Goal: Ask a question

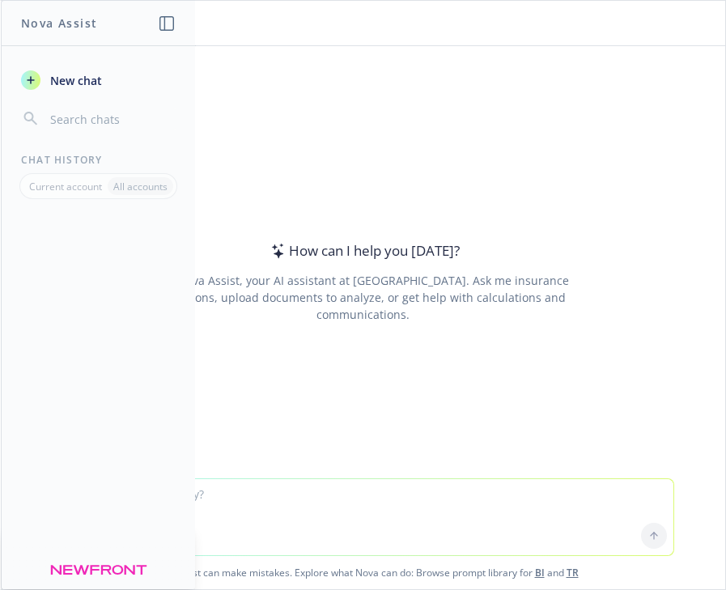
click at [86, 117] on input "button" at bounding box center [111, 119] width 129 height 23
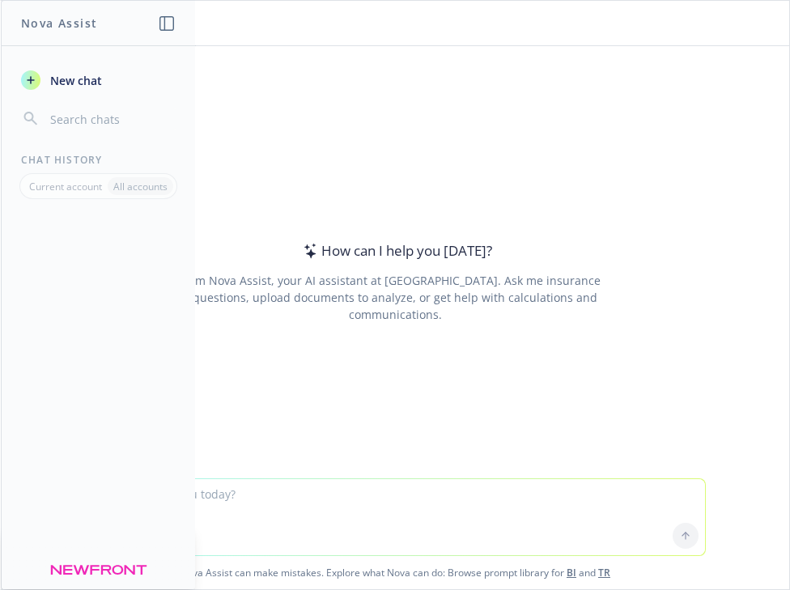
click at [725, 247] on div "How can I help you [DATE]? I'm Nova Assist, your AI assistant at Newfront. Ask …" at bounding box center [395, 262] width 788 height 432
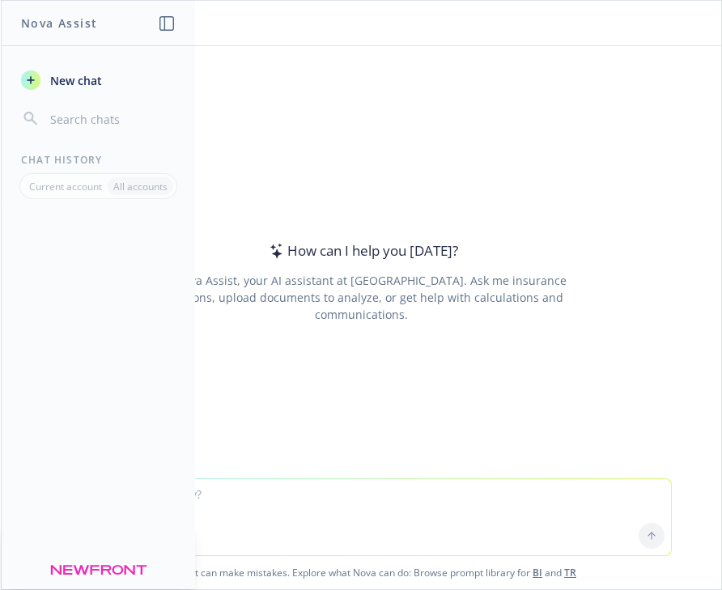
click at [470, 342] on div "How can I help you [DATE]? I'm Nova Assist, your AI assistant at Newfront. Ask …" at bounding box center [360, 282] width 621 height 316
click at [412, 535] on textarea at bounding box center [361, 517] width 620 height 76
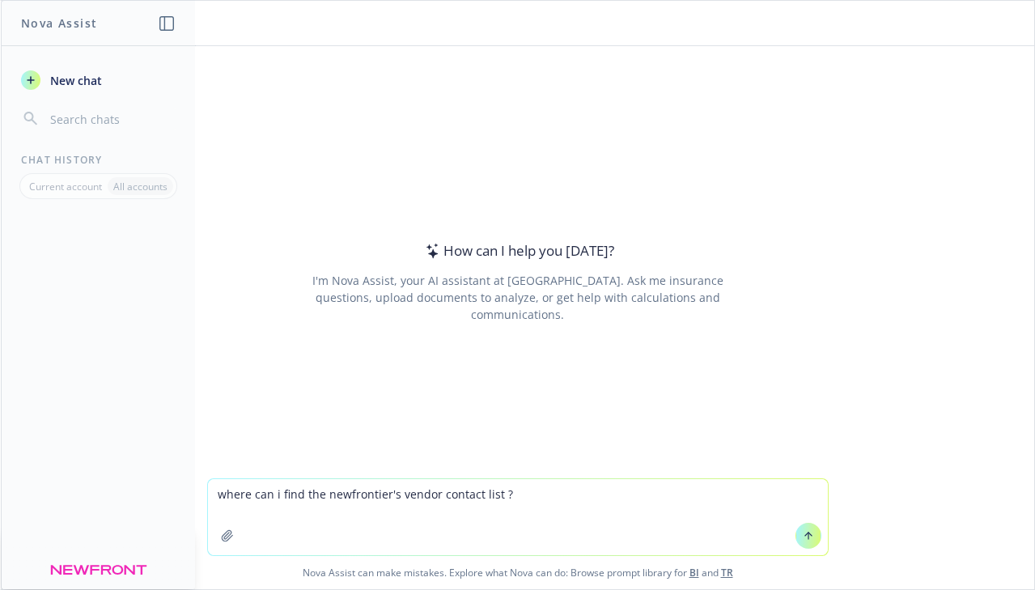
type textarea "where can i find the newfrontier's vendor contact list?"
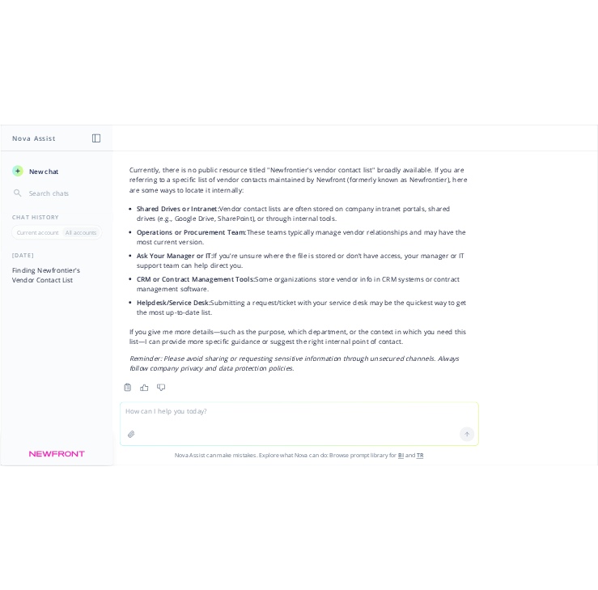
scroll to position [49, 0]
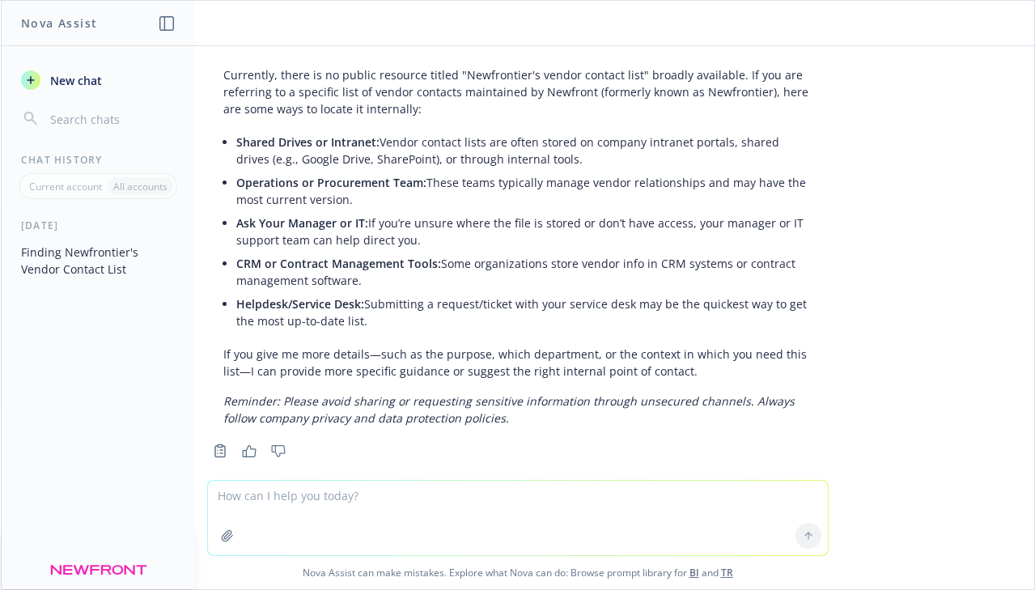
click at [388, 309] on li "Helpdesk/Service Desk: Submitting a request/ticket with your service desk may b…" at bounding box center [524, 312] width 576 height 40
click at [22, 328] on div "[DATE] Finding Newfrontier's Vendor Contact List" at bounding box center [98, 403] width 193 height 371
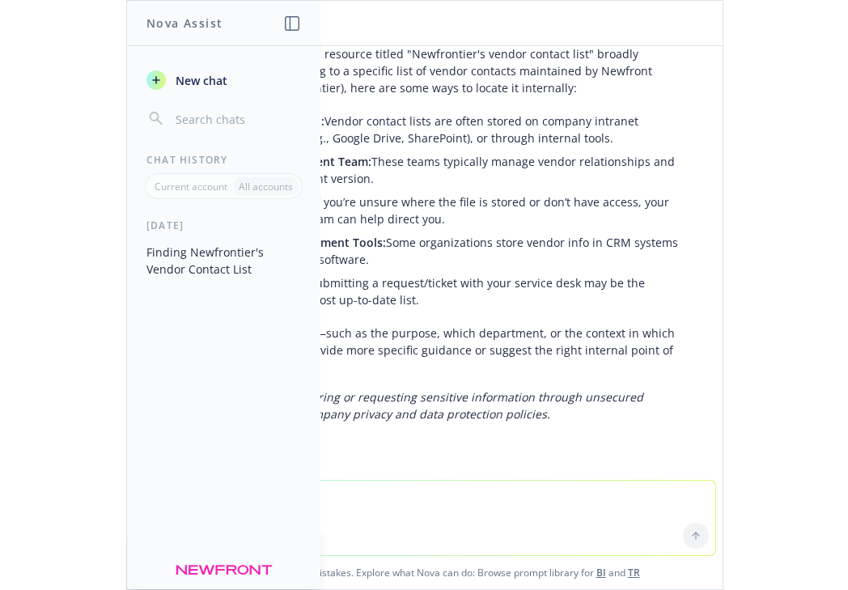
scroll to position [0, 0]
